Goal: Information Seeking & Learning: Learn about a topic

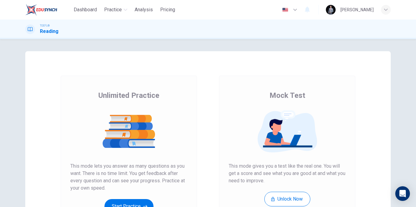
scroll to position [88, 0]
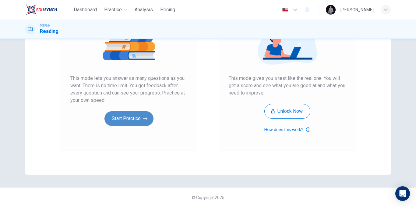
click at [118, 117] on button "Start Practice" at bounding box center [129, 118] width 49 height 15
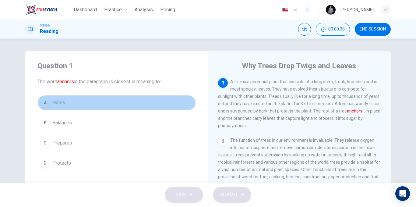
click at [55, 102] on span "Holds" at bounding box center [58, 102] width 13 height 7
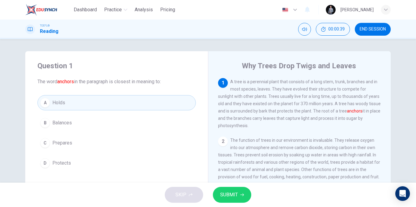
click at [236, 193] on span "SUBMIT" at bounding box center [229, 194] width 18 height 9
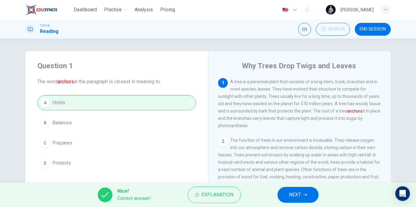
drag, startPoint x: 282, startPoint y: 195, endPoint x: 279, endPoint y: 196, distance: 3.6
click at [282, 195] on button "NEXT" at bounding box center [298, 195] width 41 height 16
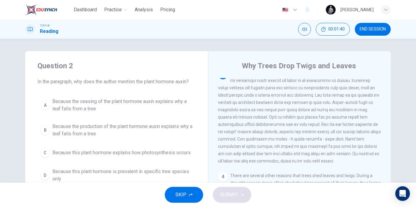
scroll to position [129, 0]
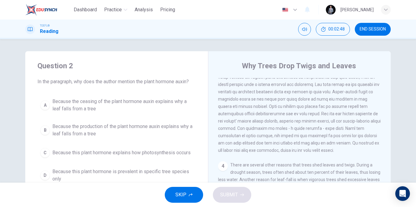
click at [172, 105] on span "Because the ceasing of the plant hormone auxin explains why a leaf falls from a…" at bounding box center [122, 105] width 141 height 15
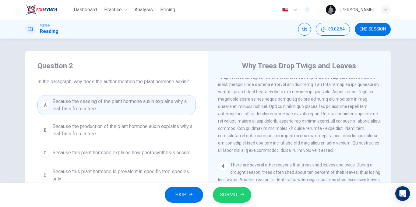
scroll to position [30, 0]
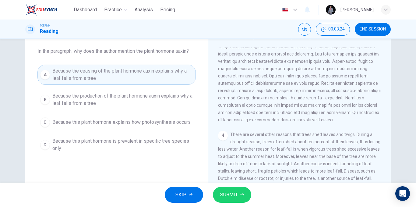
click at [119, 98] on span "Because the production of the plant hormone auxin explains why a leaf falls fro…" at bounding box center [122, 99] width 141 height 15
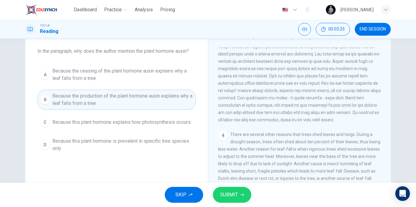
click at [237, 189] on button "SUBMIT" at bounding box center [232, 195] width 38 height 16
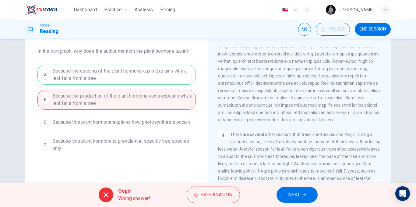
click at [146, 82] on div "A Because the ceasing of the plant hormone auxin explains why a leaf falls from…" at bounding box center [116, 110] width 158 height 90
click at [289, 192] on span "NEXT" at bounding box center [294, 194] width 12 height 9
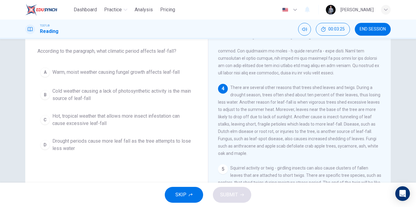
scroll to position [182, 0]
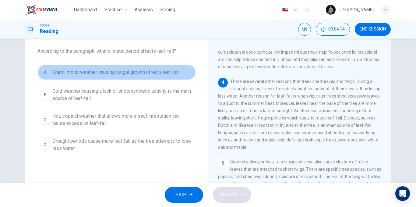
click at [137, 76] on button "A Warm, moist weather causing fungal growth affects leaf-fall" at bounding box center [116, 72] width 158 height 15
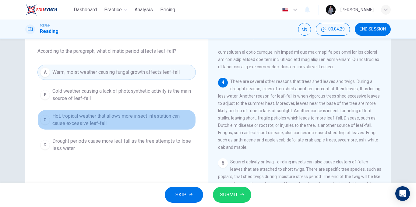
click at [128, 121] on span "Hot, tropical weather that allows more insect infestation can cause excessive l…" at bounding box center [122, 119] width 141 height 15
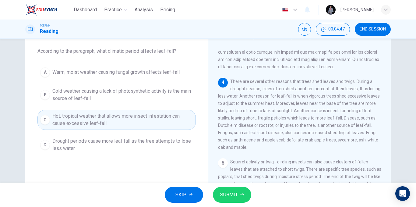
drag, startPoint x: 339, startPoint y: 89, endPoint x: 357, endPoint y: 87, distance: 17.7
click at [357, 87] on span "There are several other reasons that trees shed leaves and twigs. During a drou…" at bounding box center [299, 114] width 162 height 71
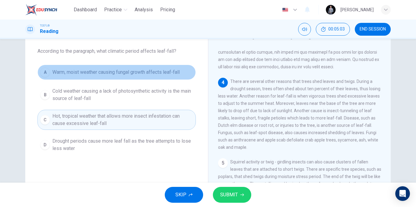
click at [128, 75] on span "Warm, moist weather causing fungal growth affects leaf-fall" at bounding box center [115, 72] width 127 height 7
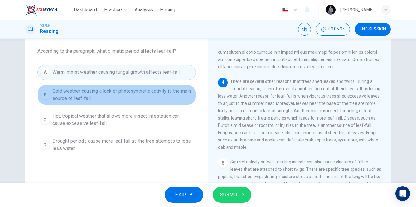
click at [138, 100] on span "Cold weather causing a lack of photosynthetic activity is the main source of le…" at bounding box center [122, 94] width 141 height 15
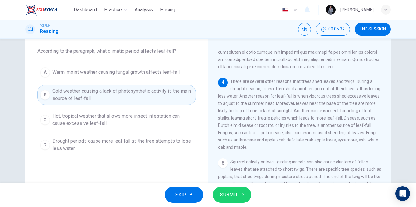
click at [112, 115] on span "Hot, tropical weather that allows more insect infestation can cause excessive l…" at bounding box center [122, 119] width 141 height 15
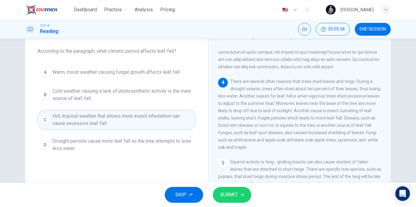
click at [242, 193] on icon "button" at bounding box center [242, 195] width 4 height 4
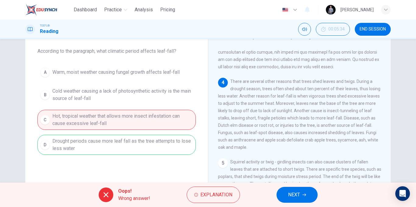
click at [299, 197] on span "NEXT" at bounding box center [294, 194] width 12 height 9
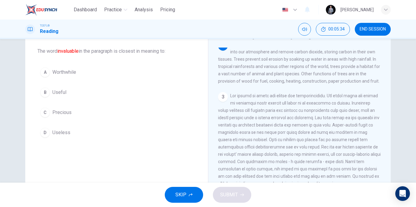
scroll to position [61, 0]
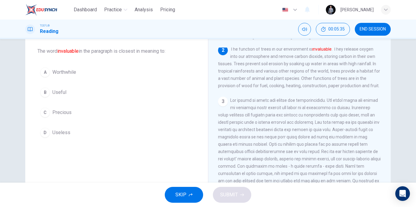
drag, startPoint x: 56, startPoint y: 49, endPoint x: 82, endPoint y: 54, distance: 26.1
click at [81, 54] on span "The word invaluable in the paragraph is closest in meaning to:" at bounding box center [116, 51] width 158 height 7
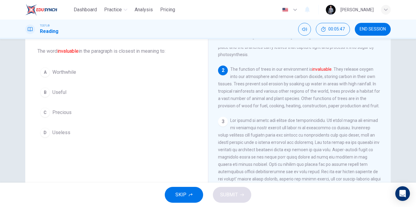
scroll to position [30, 0]
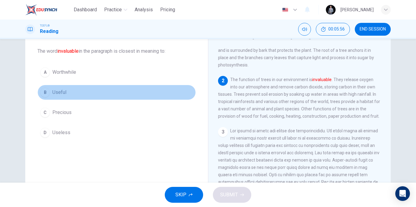
click at [64, 95] on span "Useful" at bounding box center [59, 92] width 14 height 7
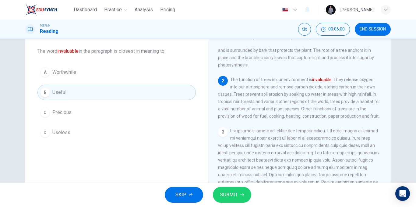
click at [243, 193] on button "SUBMIT" at bounding box center [232, 195] width 38 height 16
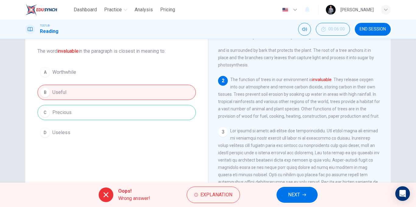
click at [64, 112] on div "A Worthwhile B Useful C Precious D Useless" at bounding box center [116, 103] width 158 height 76
click at [381, 31] on span "END SESSION" at bounding box center [373, 29] width 26 height 5
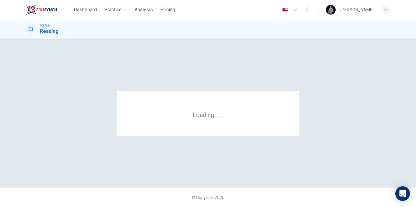
scroll to position [0, 0]
